Goal: Information Seeking & Learning: Learn about a topic

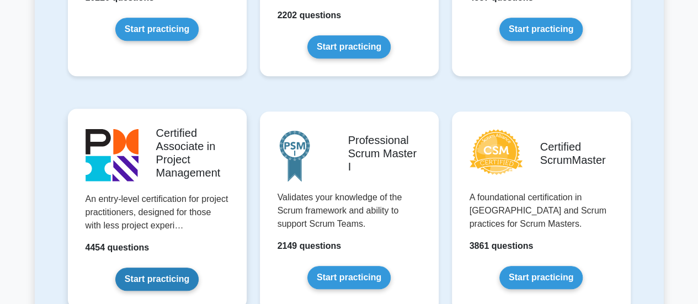
scroll to position [441, 0]
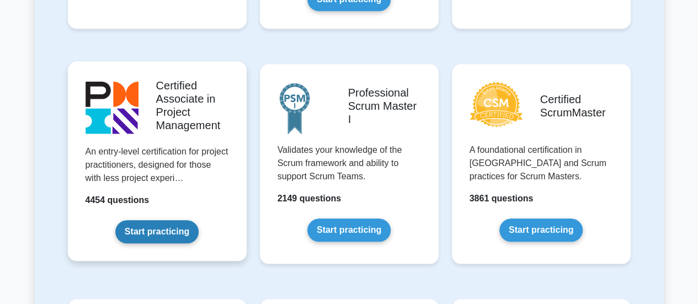
click at [177, 227] on link "Start practicing" at bounding box center [156, 231] width 83 height 23
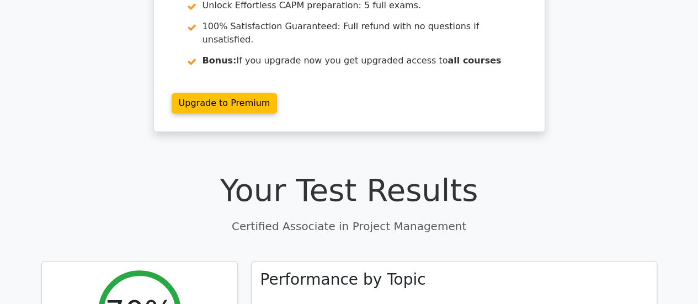
scroll to position [165, 0]
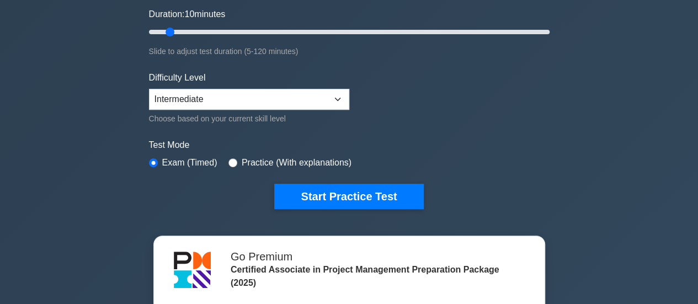
scroll to position [276, 0]
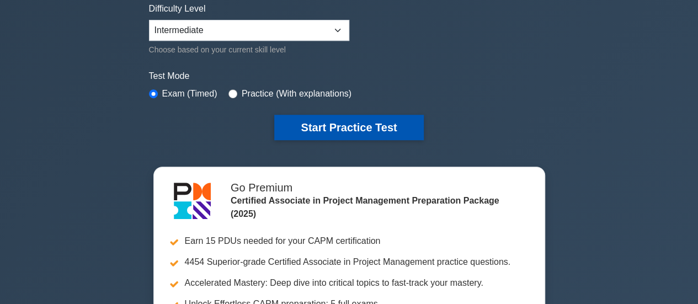
click at [310, 129] on button "Start Practice Test" at bounding box center [348, 127] width 149 height 25
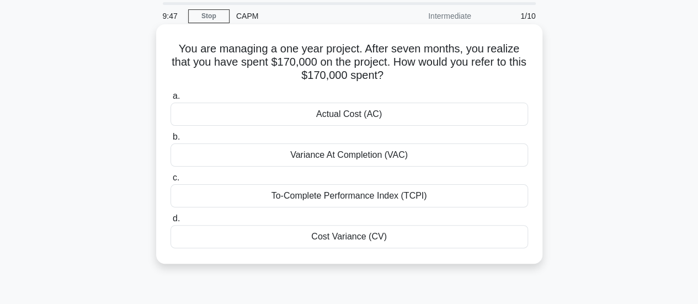
scroll to position [55, 0]
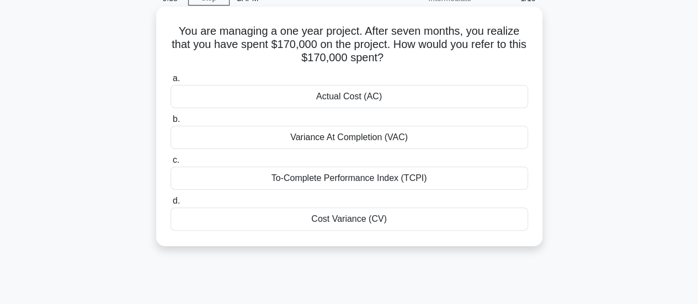
click at [381, 99] on div "Actual Cost (AC)" at bounding box center [348, 96] width 357 height 23
click at [170, 82] on input "a. Actual Cost (AC)" at bounding box center [170, 78] width 0 height 7
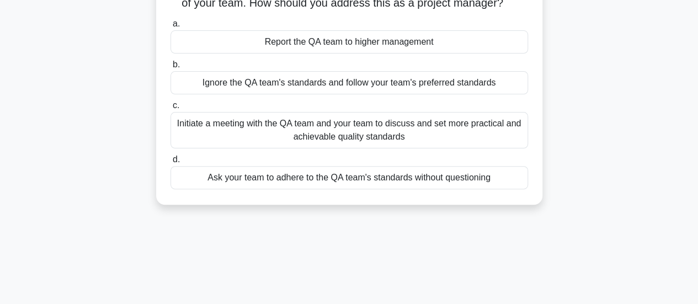
scroll to position [110, 0]
click at [473, 148] on div "Initiate a meeting with the QA team and your team to discuss and set more pract…" at bounding box center [348, 129] width 357 height 36
click at [170, 109] on input "c. Initiate a meeting with the QA team and your team to discuss and set more pr…" at bounding box center [170, 104] width 0 height 7
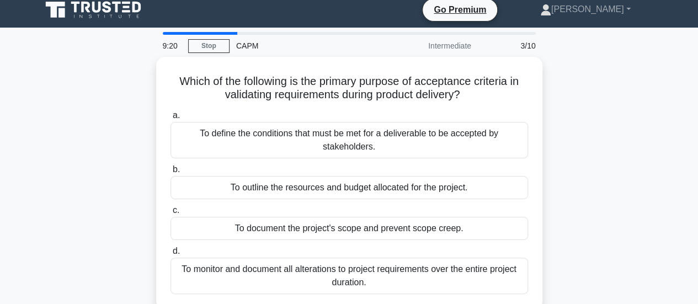
scroll to position [0, 0]
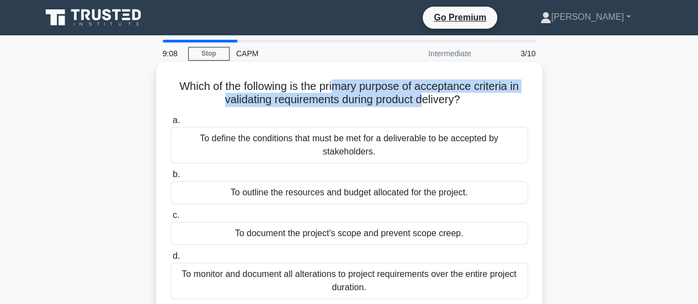
drag, startPoint x: 333, startPoint y: 90, endPoint x: 424, endPoint y: 109, distance: 92.5
click at [424, 109] on div "Which of the following is the primary purpose of acceptance criteria in validat…" at bounding box center [348, 188] width 377 height 244
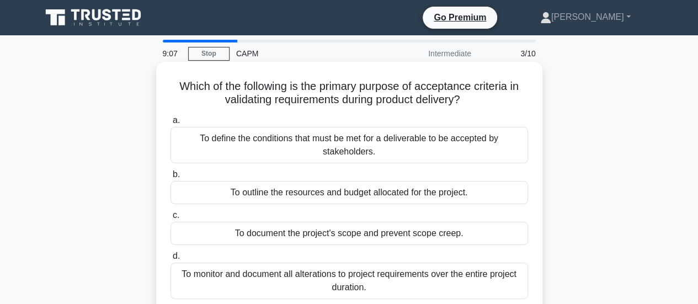
click at [393, 113] on div "a. To define the conditions that must be met for a deliverable to be accepted b…" at bounding box center [349, 206] width 371 height 190
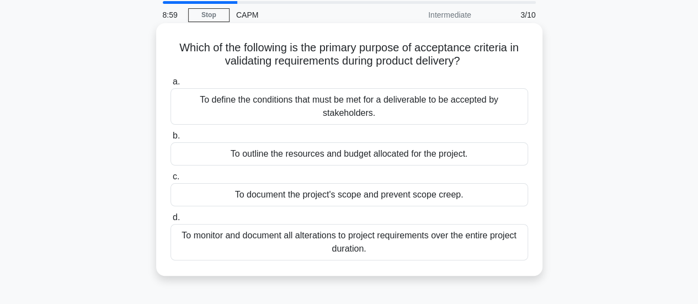
scroll to position [55, 0]
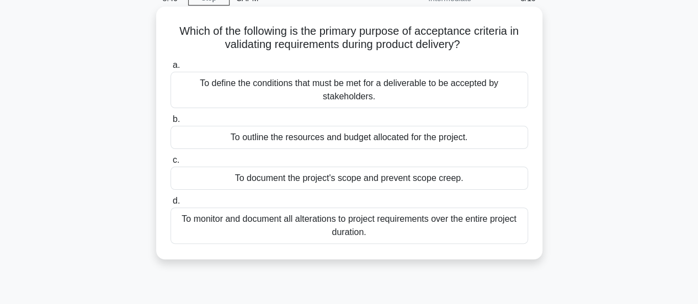
click at [355, 94] on div "To define the conditions that must be met for a deliverable to be accepted by s…" at bounding box center [348, 90] width 357 height 36
click at [170, 69] on input "a. To define the conditions that must be met for a deliverable to be accepted b…" at bounding box center [170, 65] width 0 height 7
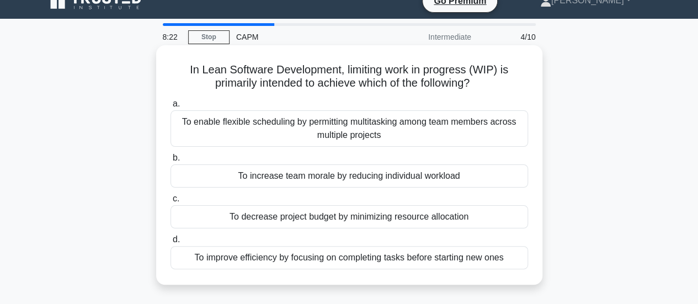
scroll to position [0, 0]
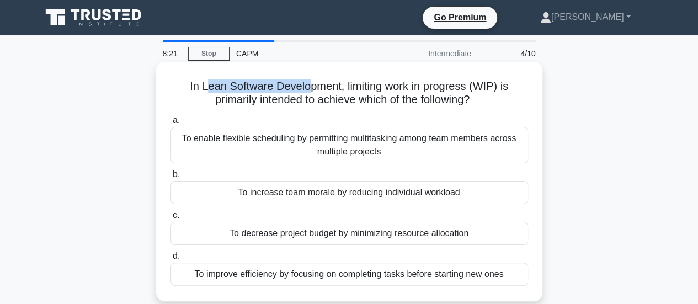
drag, startPoint x: 205, startPoint y: 88, endPoint x: 310, endPoint y: 86, distance: 105.3
click at [310, 86] on h5 "In Lean Software Development, limiting work in progress (WIP) is primarily inte…" at bounding box center [349, 93] width 360 height 28
drag, startPoint x: 350, startPoint y: 89, endPoint x: 373, endPoint y: 89, distance: 23.2
click at [373, 89] on h5 "In Lean Software Development, limiting work in progress (WIP) is primarily inte…" at bounding box center [349, 93] width 360 height 28
drag, startPoint x: 183, startPoint y: 142, endPoint x: 302, endPoint y: 141, distance: 119.7
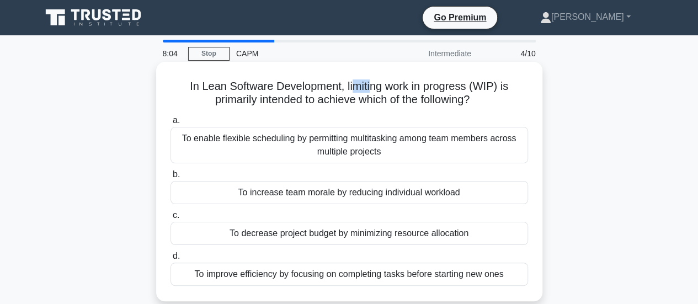
click at [302, 141] on div "To enable flexible scheduling by permitting multitasking among team members acr…" at bounding box center [348, 145] width 357 height 36
click at [263, 156] on div "To enable flexible scheduling by permitting multitasking among team members acr…" at bounding box center [348, 145] width 357 height 36
click at [170, 124] on input "a. To enable flexible scheduling by permitting multitasking among team members …" at bounding box center [170, 120] width 0 height 7
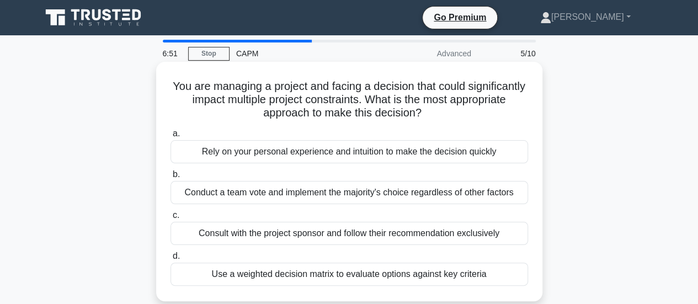
click at [360, 283] on div "Use a weighted decision matrix to evaluate options against key criteria" at bounding box center [348, 274] width 357 height 23
click at [170, 260] on input "d. Use a weighted decision matrix to evaluate options against key criteria" at bounding box center [170, 256] width 0 height 7
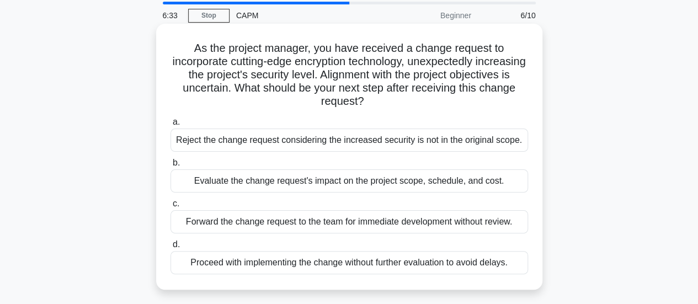
scroll to position [55, 0]
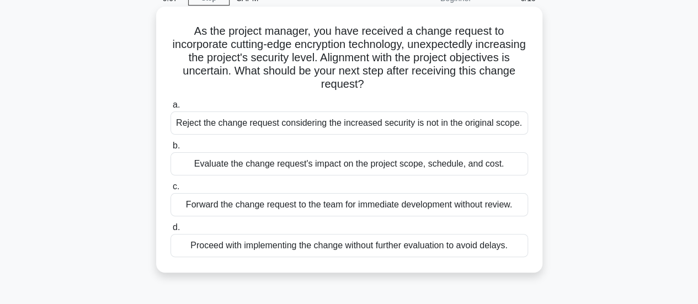
click at [302, 165] on div "Evaluate the change request's impact on the project scope, schedule, and cost." at bounding box center [348, 163] width 357 height 23
click at [170, 149] on input "b. Evaluate the change request's impact on the project scope, schedule, and cos…" at bounding box center [170, 145] width 0 height 7
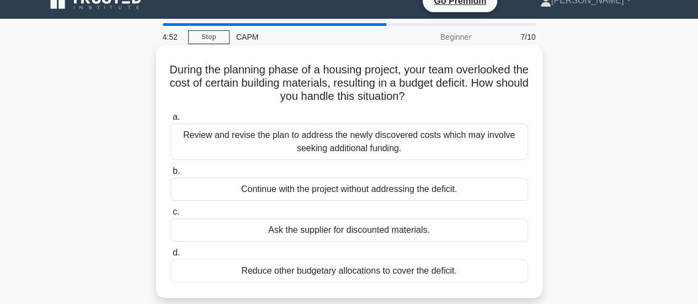
scroll to position [0, 0]
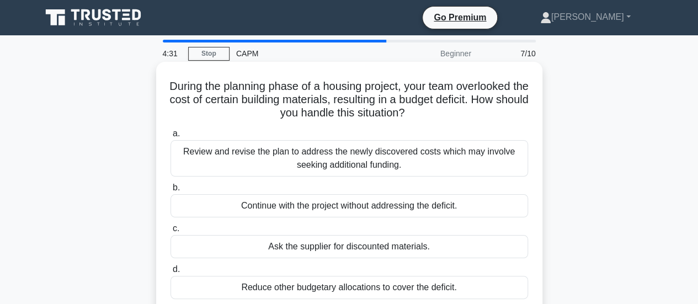
click at [226, 148] on div "Review and revise the plan to address the newly discovered costs which may invo…" at bounding box center [348, 158] width 357 height 36
click at [170, 137] on input "a. Review and revise the plan to address the newly discovered costs which may i…" at bounding box center [170, 133] width 0 height 7
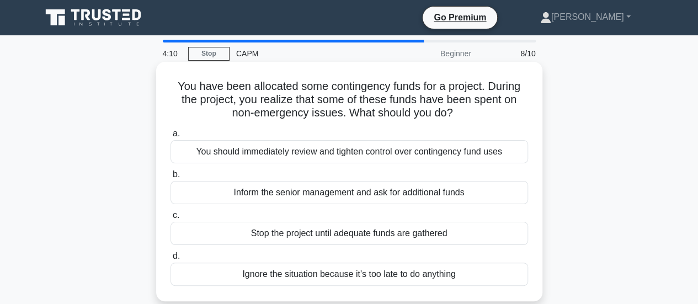
click at [416, 154] on div "You should immediately review and tighten control over contingency fund uses" at bounding box center [348, 151] width 357 height 23
click at [170, 137] on input "a. You should immediately review and tighten control over contingency fund uses" at bounding box center [170, 133] width 0 height 7
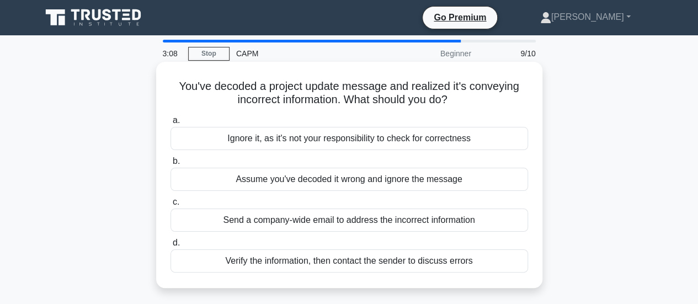
click at [287, 265] on div "Verify the information, then contact the sender to discuss errors" at bounding box center [348, 260] width 357 height 23
click at [170, 247] on input "d. Verify the information, then contact the sender to discuss errors" at bounding box center [170, 242] width 0 height 7
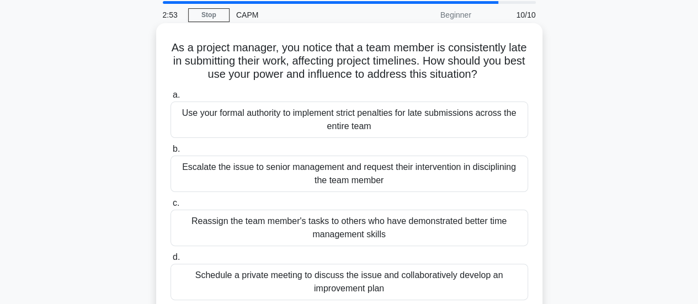
scroll to position [55, 0]
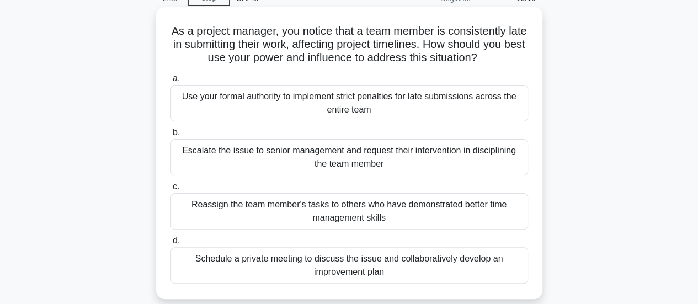
click at [310, 266] on div "Schedule a private meeting to discuss the issue and collaboratively develop an …" at bounding box center [348, 265] width 357 height 36
click at [170, 244] on input "d. Schedule a private meeting to discuss the issue and collaboratively develop …" at bounding box center [170, 240] width 0 height 7
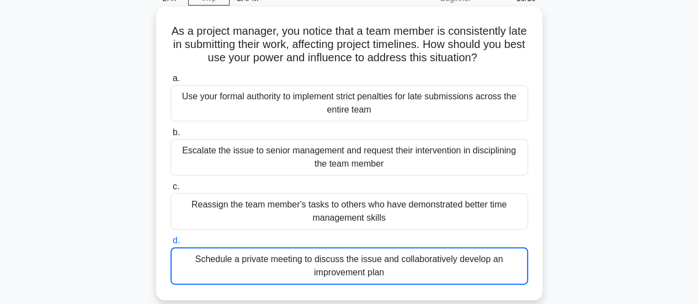
scroll to position [0, 0]
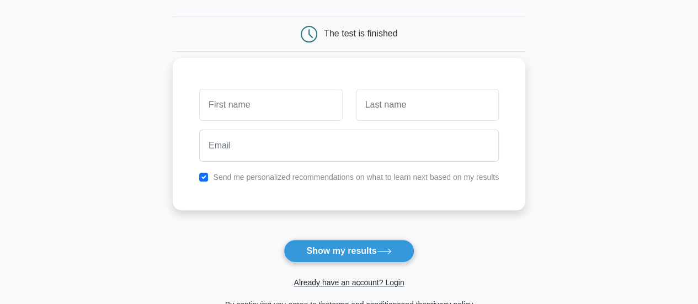
scroll to position [55, 0]
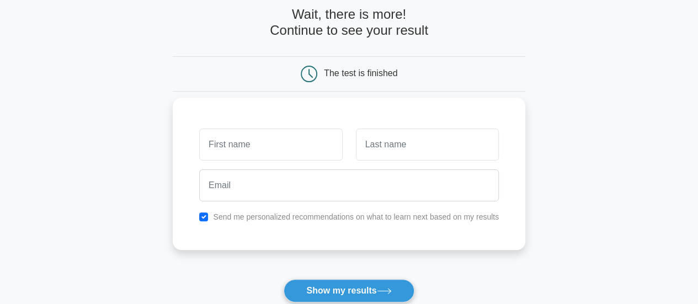
click at [278, 147] on input "text" at bounding box center [270, 144] width 143 height 32
type input "[PERSON_NAME]"
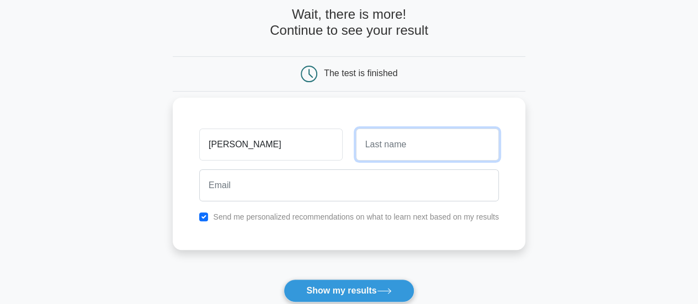
click at [385, 147] on input "text" at bounding box center [427, 144] width 143 height 32
type input "singh"
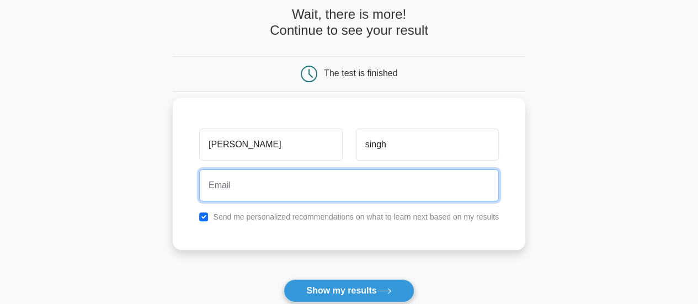
click at [315, 183] on input "email" at bounding box center [348, 185] width 299 height 32
type input "[EMAIL_ADDRESS][DOMAIN_NAME]"
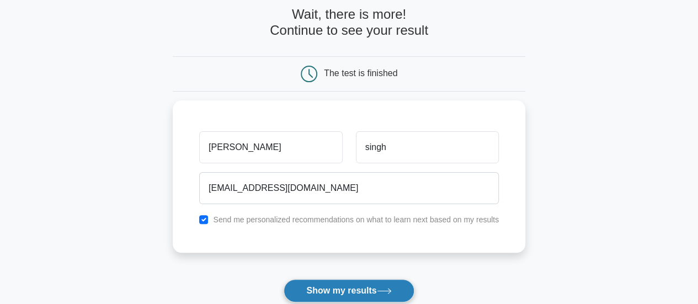
click at [351, 292] on button "Show my results" at bounding box center [348, 290] width 130 height 23
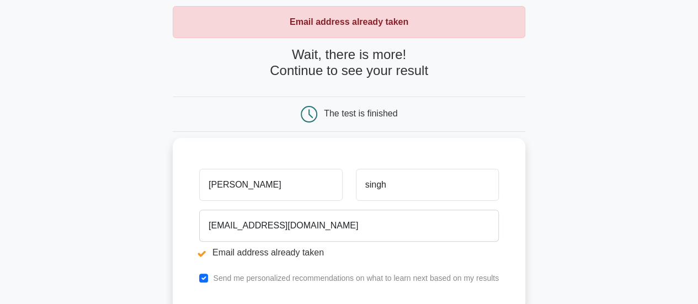
scroll to position [110, 0]
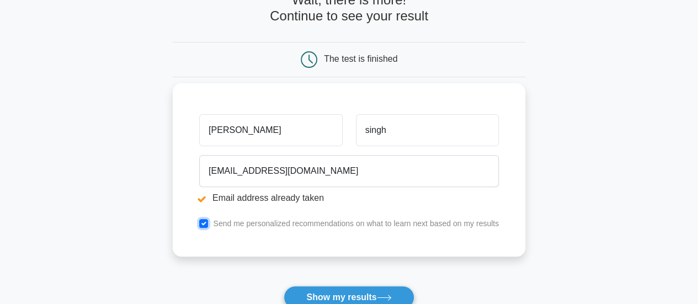
click at [202, 219] on input "checkbox" at bounding box center [203, 223] width 9 height 9
checkbox input "false"
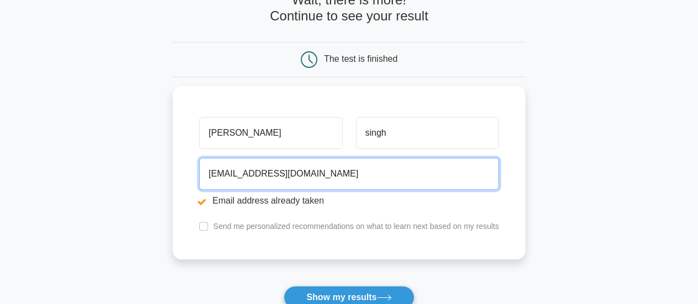
drag, startPoint x: 342, startPoint y: 169, endPoint x: 168, endPoint y: 158, distance: 174.6
click at [168, 158] on main "Email address already taken Wait, there is more! Continue to see your result Th…" at bounding box center [349, 154] width 698 height 459
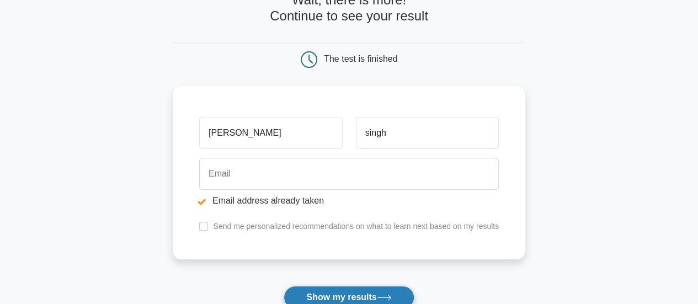
click at [320, 291] on button "Show my results" at bounding box center [348, 297] width 130 height 23
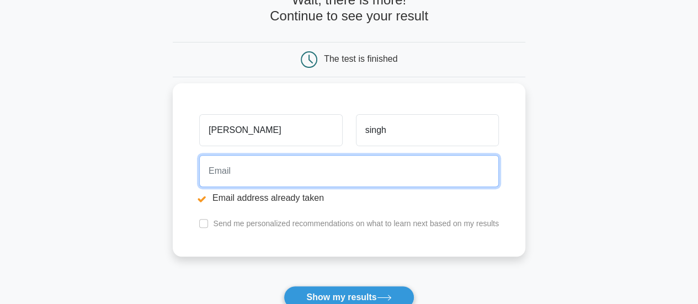
click at [256, 169] on input "email" at bounding box center [348, 171] width 299 height 32
type input "[EMAIL_ADDRESS][DOMAIN_NAME]"
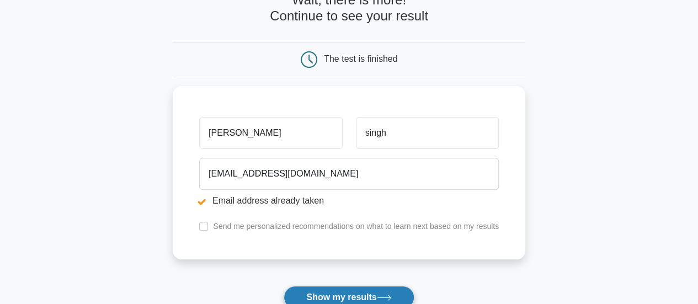
click at [359, 292] on button "Show my results" at bounding box center [348, 297] width 130 height 23
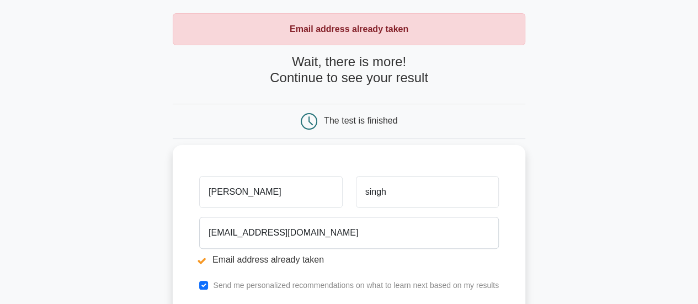
scroll to position [110, 0]
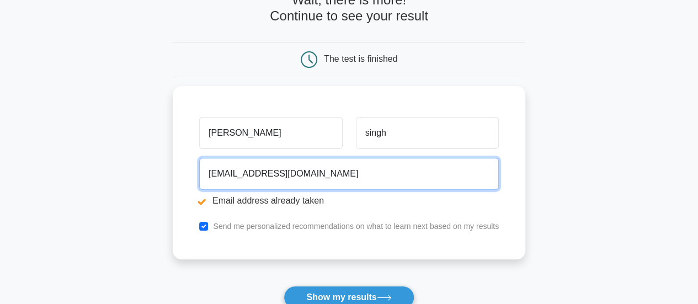
drag, startPoint x: 312, startPoint y: 174, endPoint x: 151, endPoint y: 176, distance: 161.0
click at [151, 176] on main "Email address already taken Wait, there is more! Continue to see your result Th…" at bounding box center [349, 154] width 698 height 459
type input "lizasingh407@gmail.com"
click at [283, 286] on button "Show my results" at bounding box center [348, 297] width 130 height 23
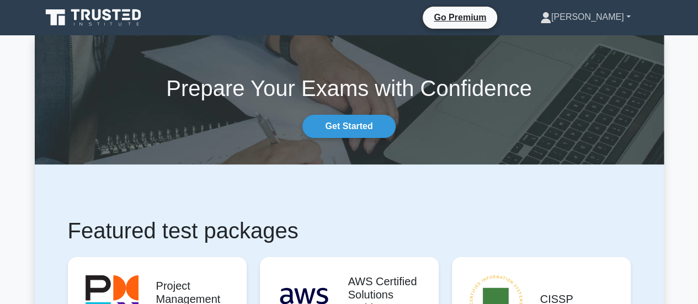
click at [630, 14] on link "[PERSON_NAME]" at bounding box center [584, 17] width 143 height 22
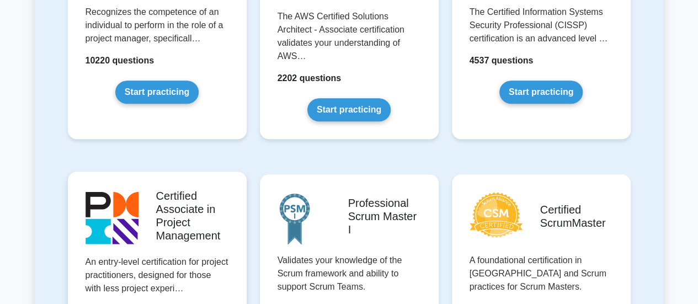
scroll to position [441, 0]
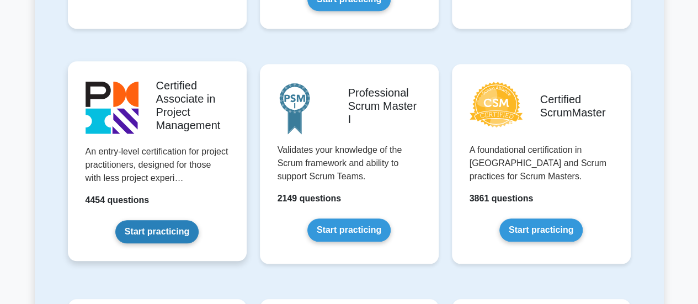
click at [171, 233] on link "Start practicing" at bounding box center [156, 231] width 83 height 23
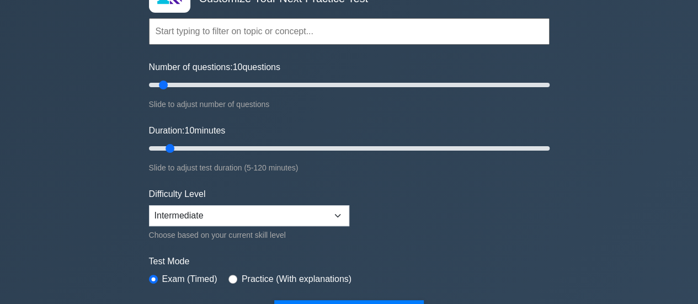
scroll to position [55, 0]
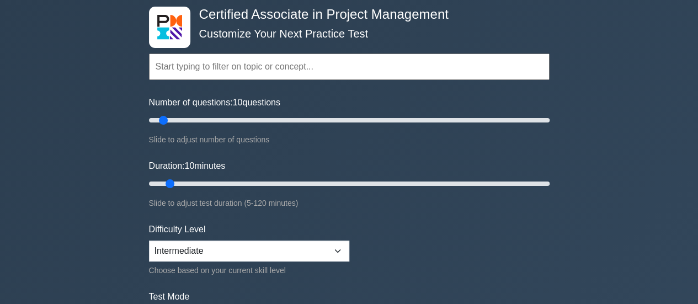
click at [352, 69] on input "text" at bounding box center [349, 66] width 400 height 26
drag, startPoint x: 169, startPoint y: 119, endPoint x: 180, endPoint y: 127, distance: 14.1
type input "20"
click at [180, 127] on input "Number of questions: 20 questions" at bounding box center [349, 120] width 400 height 13
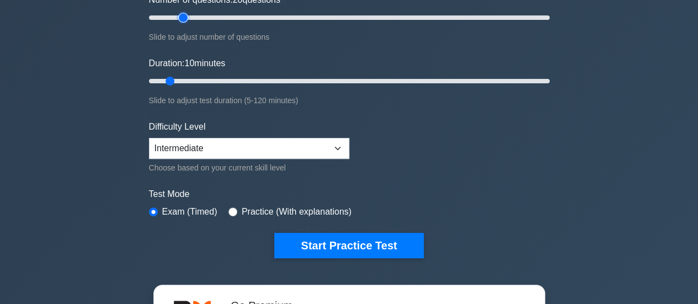
scroll to position [165, 0]
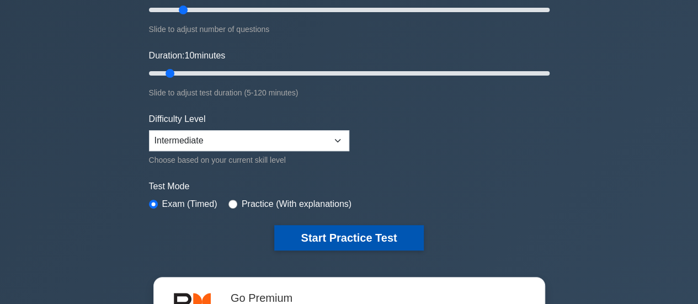
click at [310, 228] on button "Start Practice Test" at bounding box center [348, 237] width 149 height 25
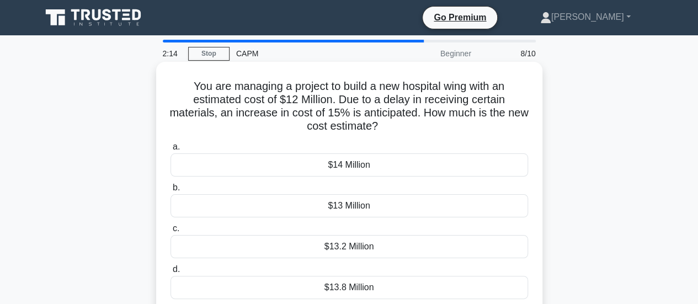
click at [330, 100] on h5 "You are managing a project to build a new hospital wing with an estimated cost …" at bounding box center [349, 106] width 360 height 54
drag, startPoint x: 251, startPoint y: 115, endPoint x: 309, endPoint y: 115, distance: 57.4
click at [296, 115] on h5 "You are managing a project to build a new hospital wing with an estimated cost …" at bounding box center [349, 106] width 360 height 54
drag, startPoint x: 344, startPoint y: 116, endPoint x: 360, endPoint y: 116, distance: 16.0
click at [351, 116] on h5 "You are managing a project to build a new hospital wing with an estimated cost …" at bounding box center [349, 106] width 360 height 54
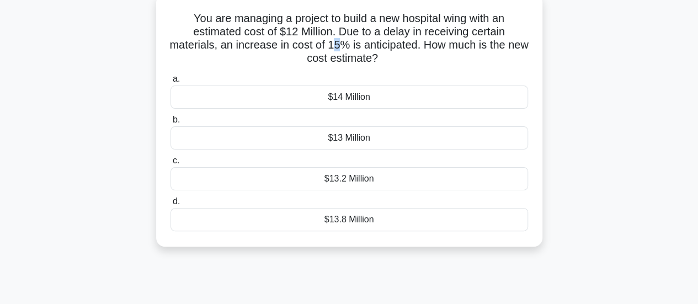
scroll to position [110, 0]
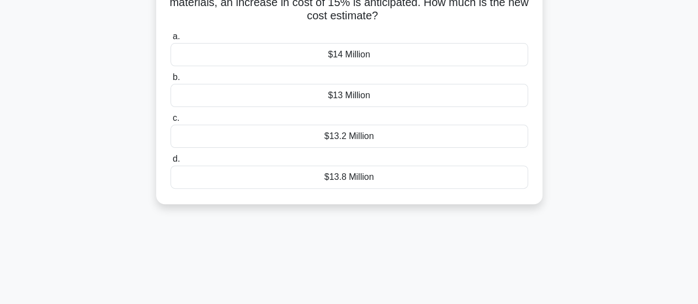
click at [344, 175] on div "$13.8 Million" at bounding box center [348, 176] width 357 height 23
click at [170, 163] on input "d. $13.8 Million" at bounding box center [170, 159] width 0 height 7
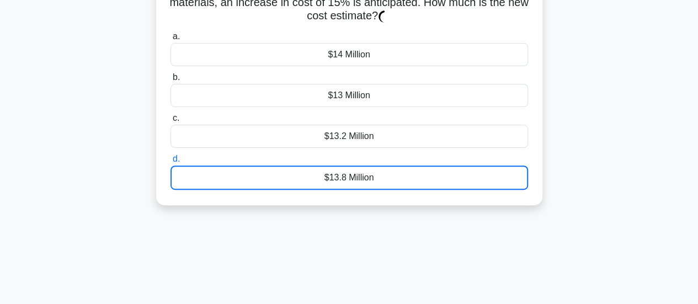
scroll to position [0, 0]
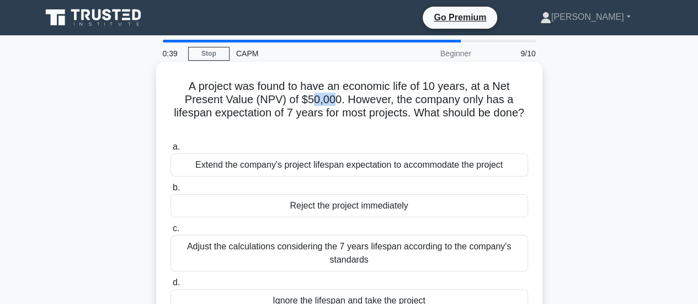
drag, startPoint x: 336, startPoint y: 101, endPoint x: 312, endPoint y: 103, distance: 24.4
click at [312, 102] on h5 "A project was found to have an economic life of 10 years, at a Net Present Valu…" at bounding box center [349, 106] width 360 height 54
drag, startPoint x: 233, startPoint y: 117, endPoint x: 257, endPoint y: 117, distance: 24.3
click at [253, 116] on h5 "A project was found to have an economic life of 10 years, at a Net Present Valu…" at bounding box center [349, 106] width 360 height 54
drag, startPoint x: 308, startPoint y: 119, endPoint x: 323, endPoint y: 119, distance: 15.4
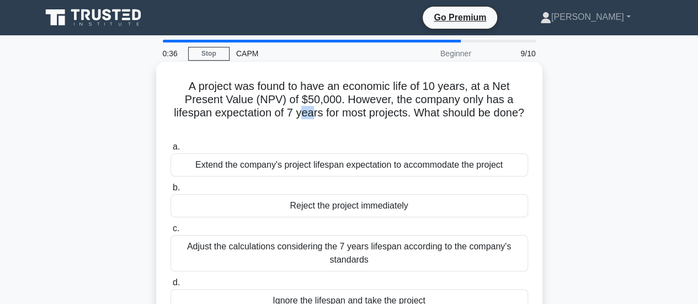
click at [318, 119] on h5 "A project was found to have an economic life of 10 years, at a Net Present Valu…" at bounding box center [349, 106] width 360 height 54
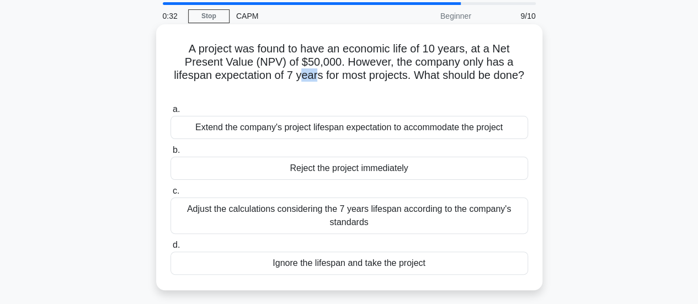
scroll to position [55, 0]
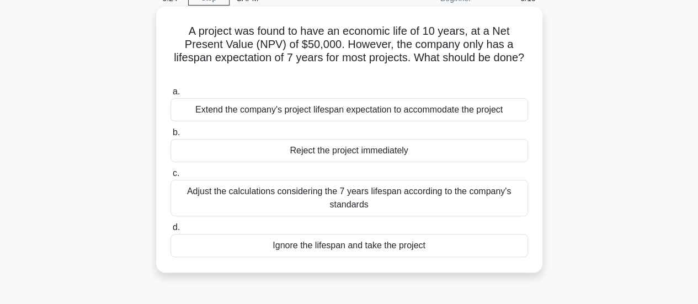
click at [417, 202] on div "Adjust the calculations considering the 7 years lifespan according to the compa…" at bounding box center [348, 198] width 357 height 36
click at [170, 177] on input "c. Adjust the calculations considering the 7 years lifespan according to the co…" at bounding box center [170, 173] width 0 height 7
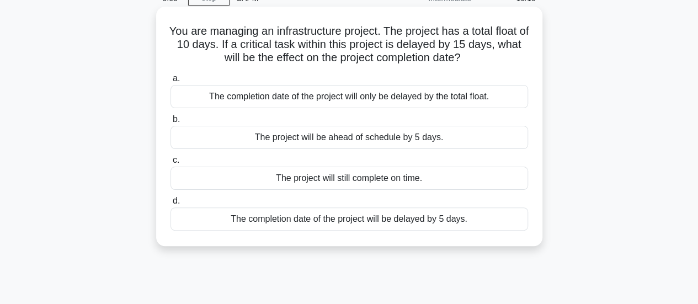
scroll to position [0, 0]
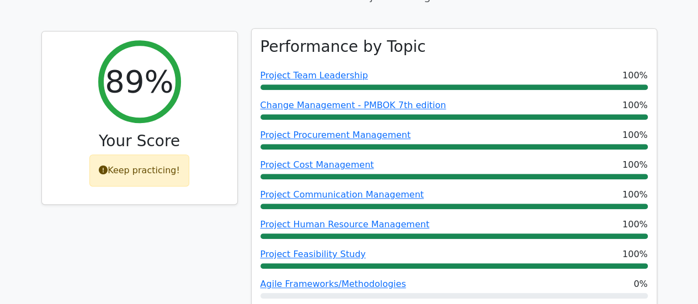
scroll to position [441, 0]
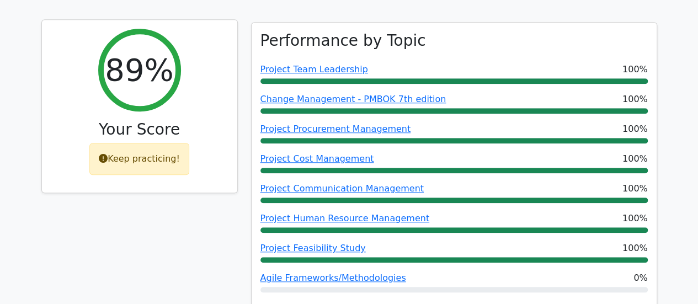
click at [138, 51] on h2 "89%" at bounding box center [139, 69] width 68 height 37
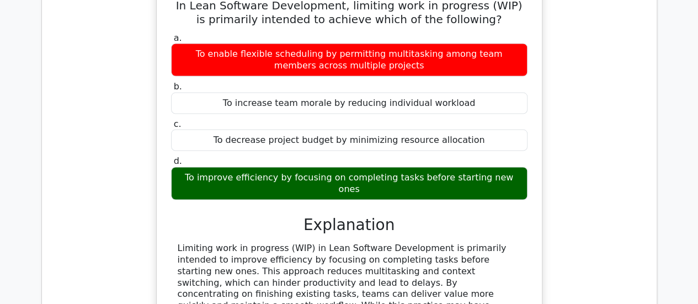
scroll to position [1048, 0]
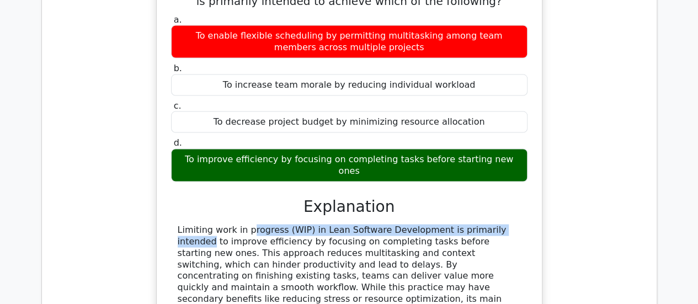
drag, startPoint x: 179, startPoint y: 176, endPoint x: 435, endPoint y: 179, distance: 255.3
click at [435, 224] on div "Limiting work in progress (WIP) in Lean Software Development is primarily inten…" at bounding box center [349, 270] width 343 height 92
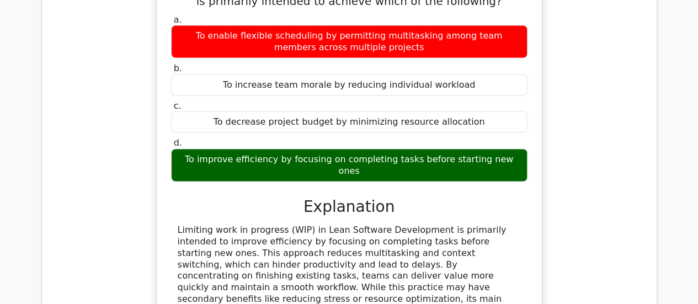
click at [326, 224] on div "Limiting work in progress (WIP) in Lean Software Development is primarily inten…" at bounding box center [349, 270] width 343 height 92
drag, startPoint x: 313, startPoint y: 179, endPoint x: 422, endPoint y: 179, distance: 109.2
click at [422, 224] on div "Limiting work in progress (WIP) in Lean Software Development is primarily inten…" at bounding box center [349, 270] width 343 height 92
drag, startPoint x: 421, startPoint y: 200, endPoint x: 422, endPoint y: 175, distance: 24.8
click at [421, 224] on div "Limiting work in progress (WIP) in Lean Software Development is primarily inten…" at bounding box center [349, 270] width 343 height 92
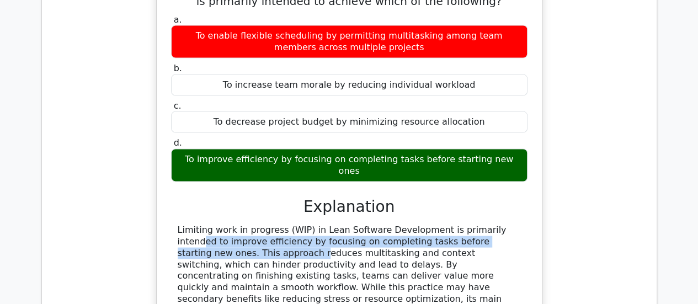
drag, startPoint x: 431, startPoint y: 176, endPoint x: 475, endPoint y: 192, distance: 47.1
click at [475, 224] on div "Limiting work in progress (WIP) in Lean Software Development is primarily inten…" at bounding box center [349, 270] width 343 height 92
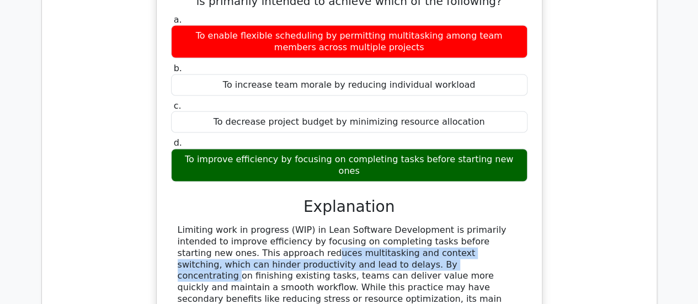
drag, startPoint x: 481, startPoint y: 190, endPoint x: 235, endPoint y: 212, distance: 246.3
click at [235, 224] on div "Limiting work in progress (WIP) in Lean Software Development is primarily inten…" at bounding box center [349, 270] width 343 height 92
click at [237, 224] on div "Limiting work in progress (WIP) in Lean Software Development is primarily inten…" at bounding box center [349, 270] width 343 height 92
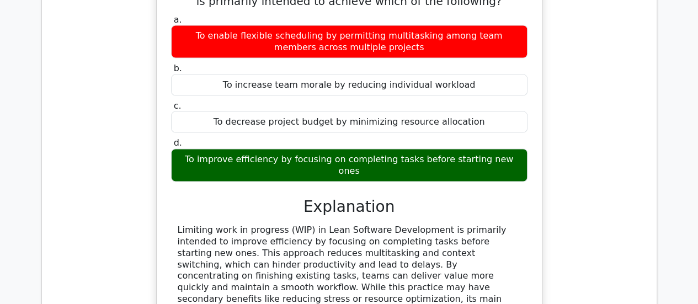
drag, startPoint x: 236, startPoint y: 211, endPoint x: 497, endPoint y: 248, distance: 263.4
click at [497, 248] on div "Limiting work in progress (WIP) in Lean Software Development is primarily inten…" at bounding box center [349, 270] width 343 height 92
click at [486, 252] on div "Limiting work in progress (WIP) in Lean Software Development is primarily inten…" at bounding box center [349, 286] width 356 height 124
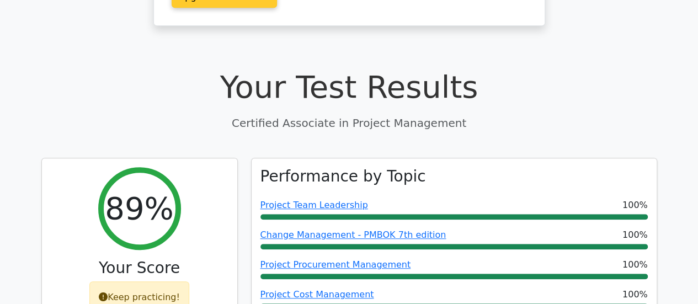
scroll to position [221, 0]
